Goal: Information Seeking & Learning: Learn about a topic

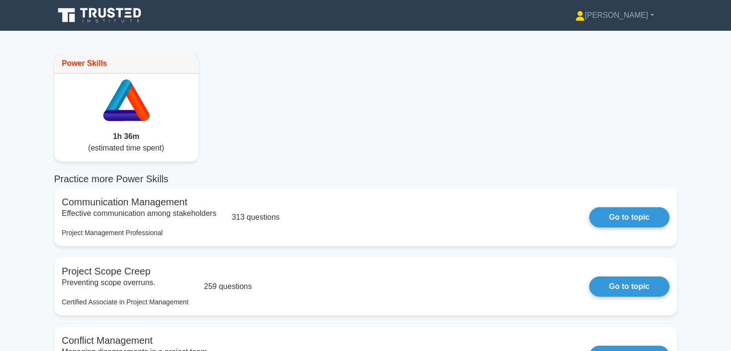
scroll to position [135, 0]
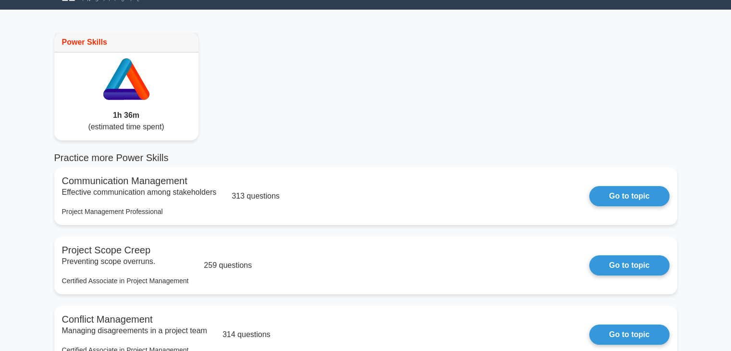
scroll to position [0, 0]
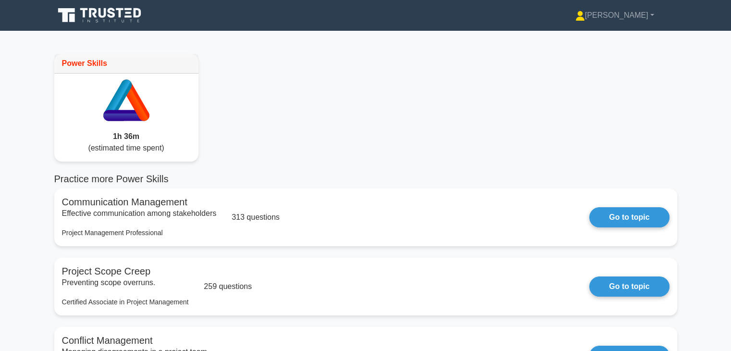
click at [103, 15] on icon at bounding box center [100, 15] width 92 height 18
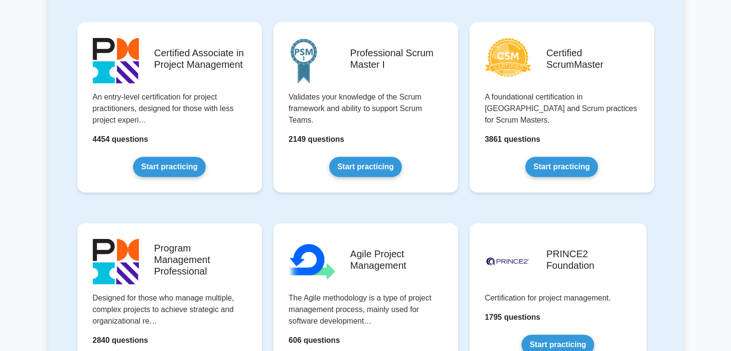
scroll to position [404, 0]
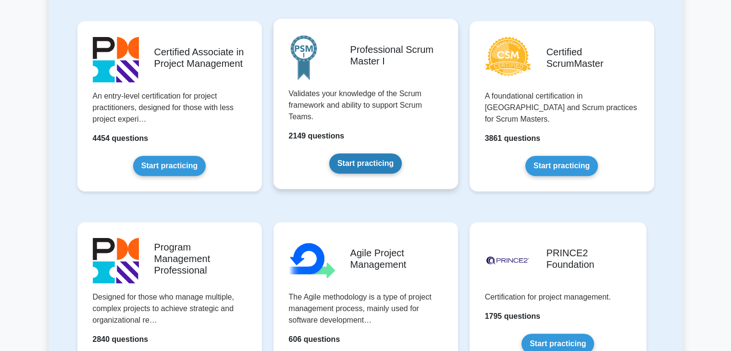
click at [377, 162] on link "Start practicing" at bounding box center [365, 163] width 73 height 20
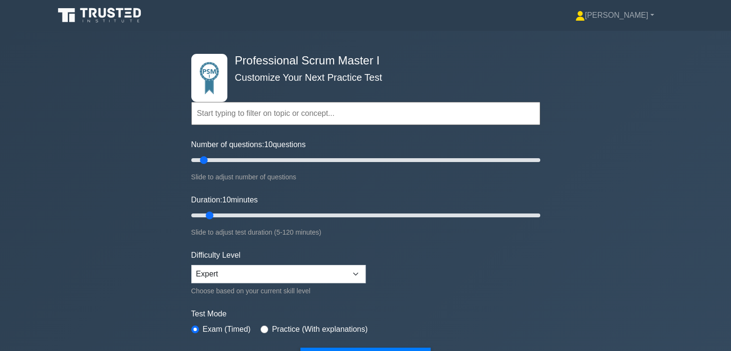
click at [138, 222] on div "Professional Scrum Master I Customize Your Next Practice Test Topics Scrum Fram…" at bounding box center [365, 212] width 731 height 362
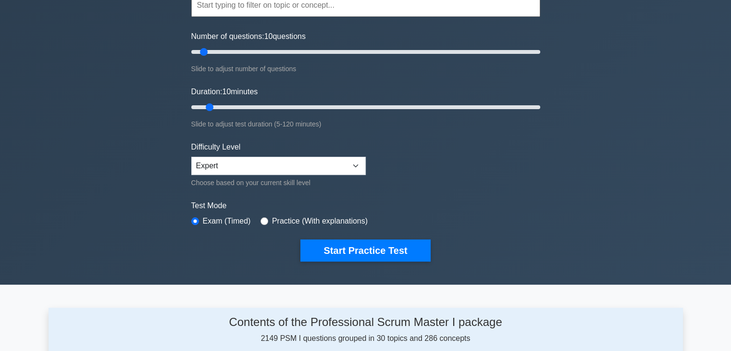
scroll to position [115, 0]
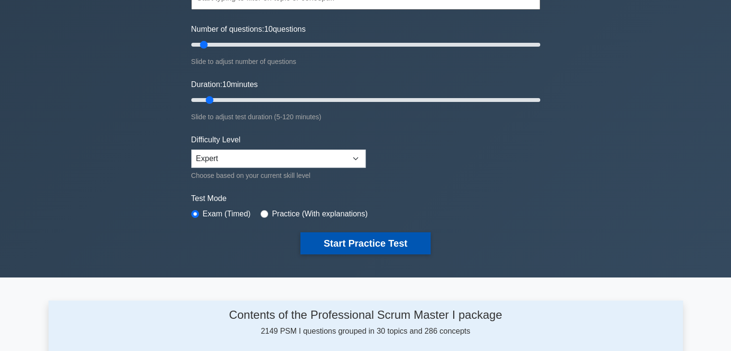
click at [361, 241] on button "Start Practice Test" at bounding box center [366, 243] width 130 height 22
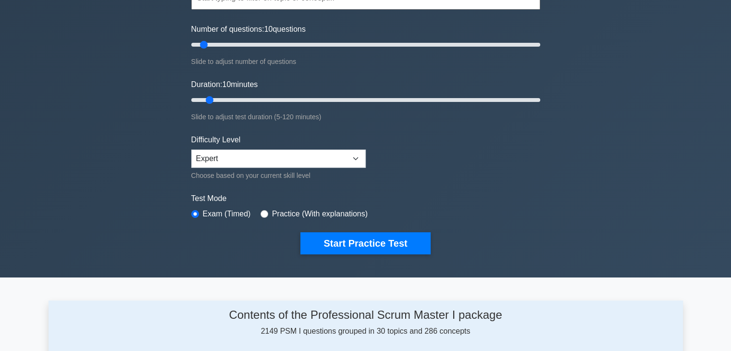
click at [566, 239] on div "Professional Scrum Master I Customize Your Next Practice Test Topics Scrum Fram…" at bounding box center [365, 96] width 731 height 362
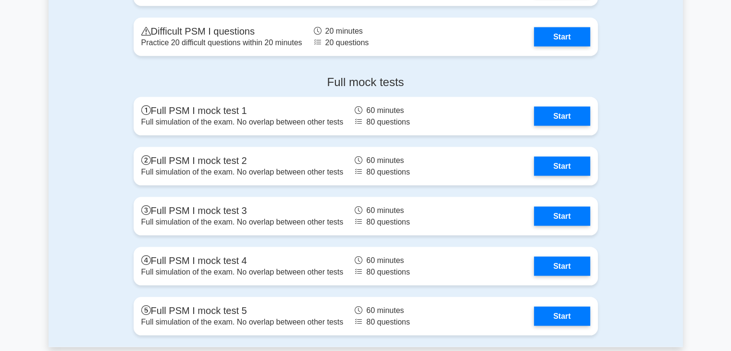
scroll to position [1947, 0]
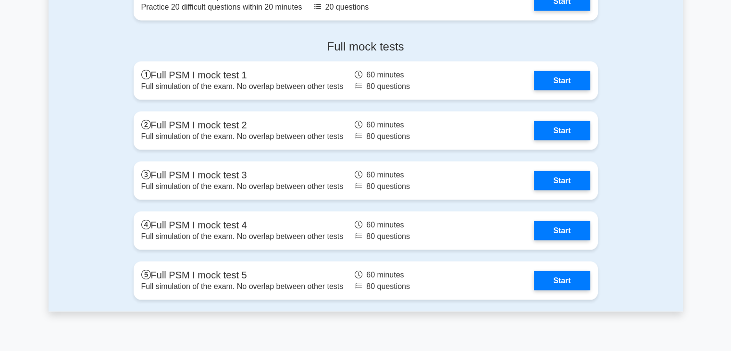
scroll to position [1966, 0]
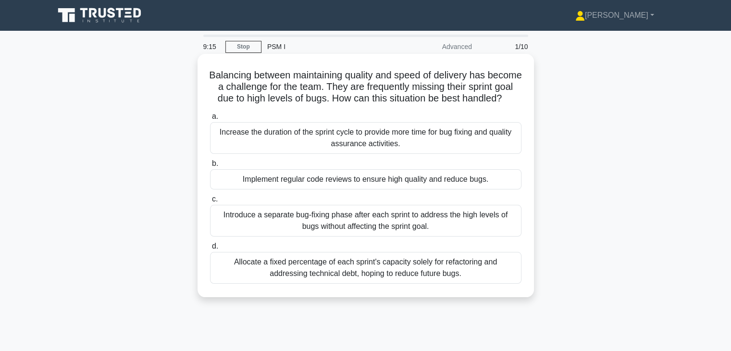
click at [453, 231] on div "Introduce a separate bug-fixing phase after each sprint to address the high lev…" at bounding box center [366, 221] width 312 height 32
click at [210, 202] on input "c. Introduce a separate bug-fixing phase after each sprint to address the high …" at bounding box center [210, 199] width 0 height 6
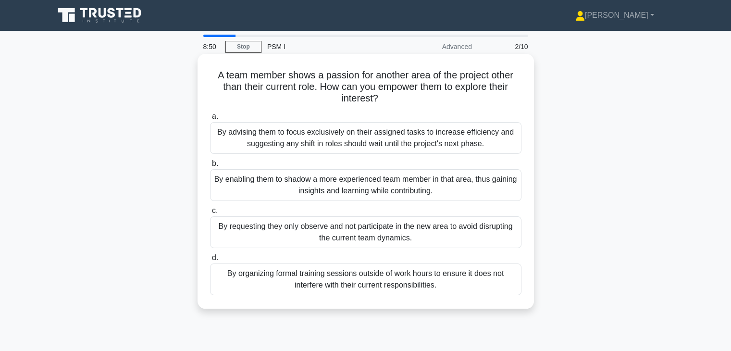
click at [429, 183] on div "By enabling them to shadow a more experienced team member in that area, thus ga…" at bounding box center [366, 185] width 312 height 32
click at [210, 167] on input "b. By enabling them to shadow a more experienced team member in that area, thus…" at bounding box center [210, 164] width 0 height 6
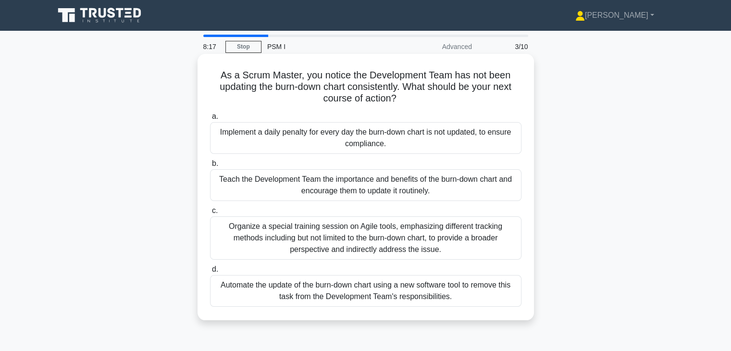
click at [485, 195] on div "Teach the Development Team the importance and benefits of the burn-down chart a…" at bounding box center [366, 185] width 312 height 32
click at [210, 167] on input "b. Teach the Development Team the importance and benefits of the burn-down char…" at bounding box center [210, 164] width 0 height 6
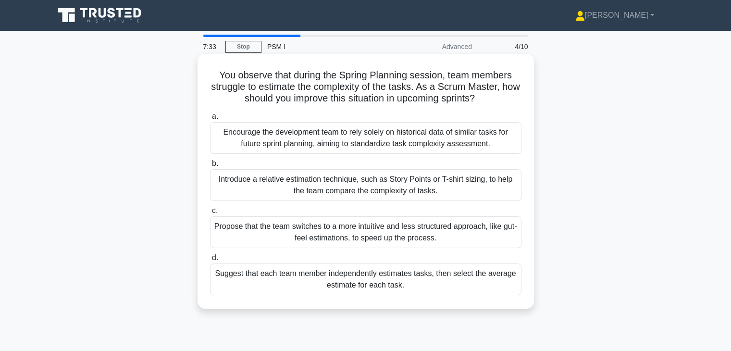
click at [420, 184] on div "Introduce a relative estimation technique, such as Story Points or T-shirt sizi…" at bounding box center [366, 185] width 312 height 32
click at [210, 167] on input "b. Introduce a relative estimation technique, such as Story Points or T-shirt s…" at bounding box center [210, 164] width 0 height 6
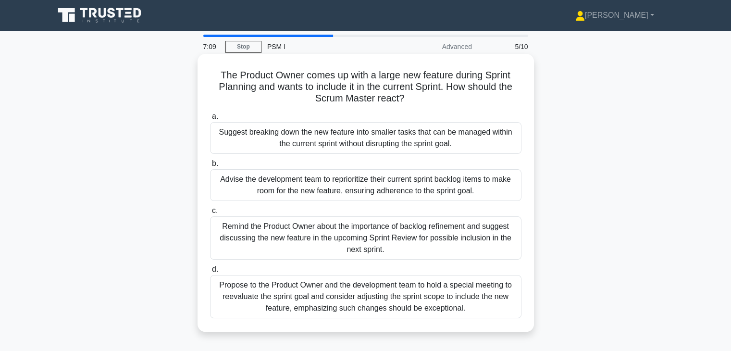
click at [472, 231] on div "Remind the Product Owner about the importance of backlog refinement and suggest…" at bounding box center [366, 237] width 312 height 43
click at [210, 214] on input "c. Remind the Product Owner about the importance of backlog refinement and sugg…" at bounding box center [210, 211] width 0 height 6
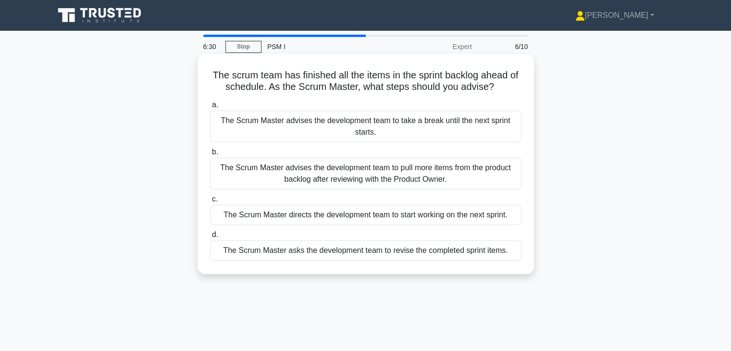
click at [482, 183] on div "The Scrum Master advises the development team to pull more items from the produ…" at bounding box center [366, 174] width 312 height 32
click at [210, 155] on input "b. The Scrum Master advises the development team to pull more items from the pr…" at bounding box center [210, 152] width 0 height 6
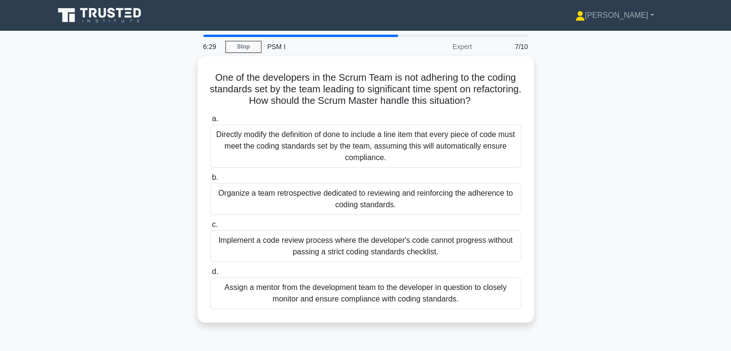
click at [566, 226] on div "One of the developers in the Scrum Team is not adhering to the coding standards…" at bounding box center [366, 195] width 635 height 278
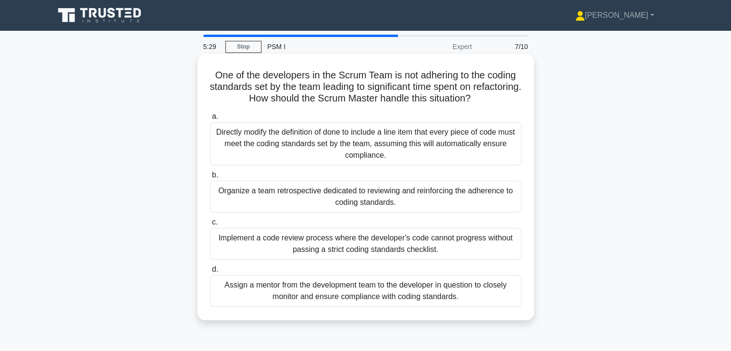
click at [485, 193] on div "Organize a team retrospective dedicated to reviewing and reinforcing the adhere…" at bounding box center [366, 197] width 312 height 32
click at [210, 178] on input "b. Organize a team retrospective dedicated to reviewing and reinforcing the adh…" at bounding box center [210, 175] width 0 height 6
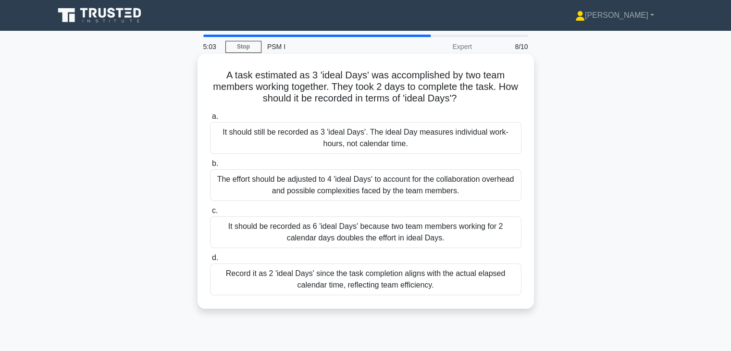
click at [484, 188] on div "The effort should be adjusted to 4 'ideal Days' to account for the collaboratio…" at bounding box center [366, 185] width 312 height 32
click at [210, 167] on input "b. The effort should be adjusted to 4 'ideal Days' to account for the collabora…" at bounding box center [210, 164] width 0 height 6
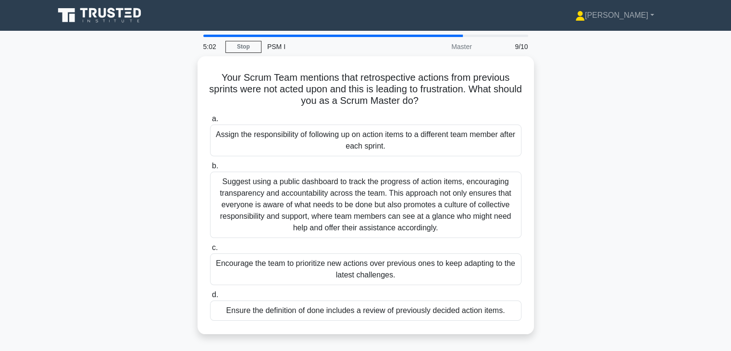
click at [557, 181] on div "Your Scrum Team mentions that retrospective actions from previous sprints were …" at bounding box center [366, 200] width 635 height 289
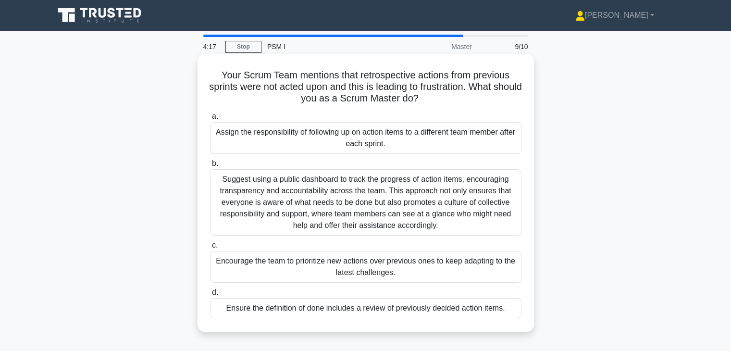
click at [441, 210] on div "Suggest using a public dashboard to track the progress of action items, encoura…" at bounding box center [366, 202] width 312 height 66
click at [210, 167] on input "b. Suggest using a public dashboard to track the progress of action items, enco…" at bounding box center [210, 164] width 0 height 6
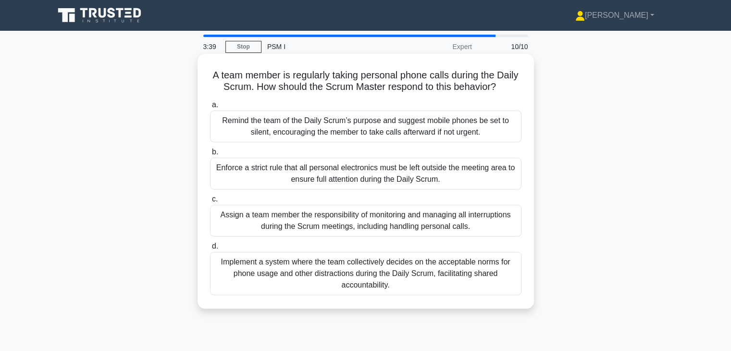
click at [444, 291] on div "Implement a system where the team collectively decides on the acceptable norms …" at bounding box center [366, 273] width 312 height 43
click at [210, 250] on input "d. Implement a system where the team collectively decides on the acceptable nor…" at bounding box center [210, 246] width 0 height 6
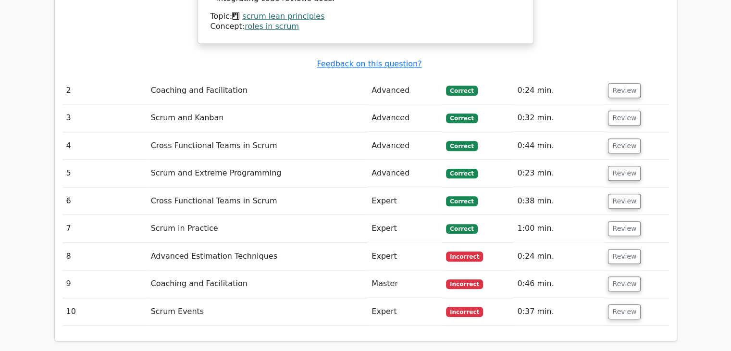
scroll to position [981, 0]
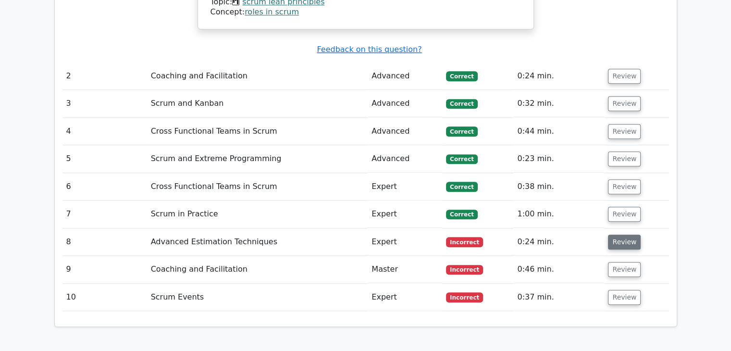
click at [626, 235] on button "Review" at bounding box center [624, 242] width 33 height 15
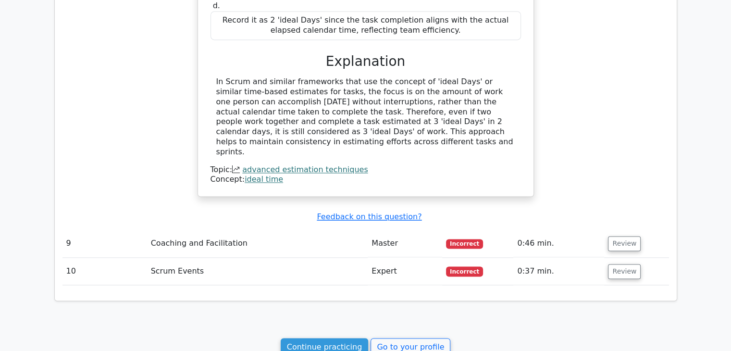
scroll to position [1423, 0]
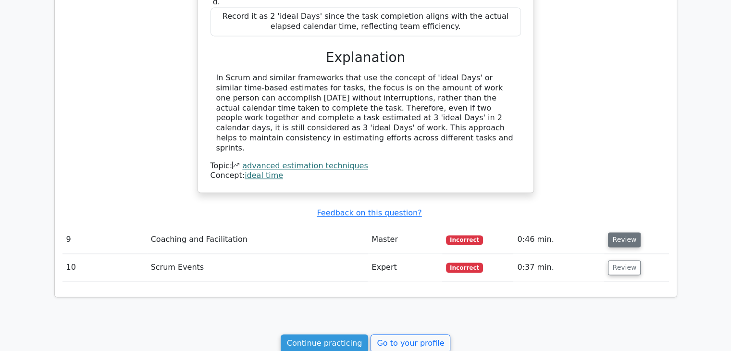
click at [616, 232] on button "Review" at bounding box center [624, 239] width 33 height 15
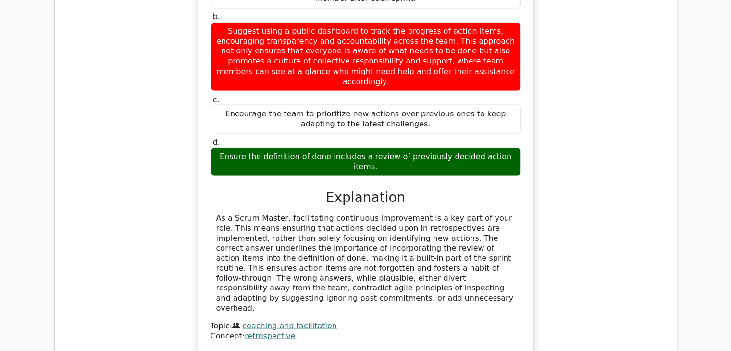
scroll to position [1866, 0]
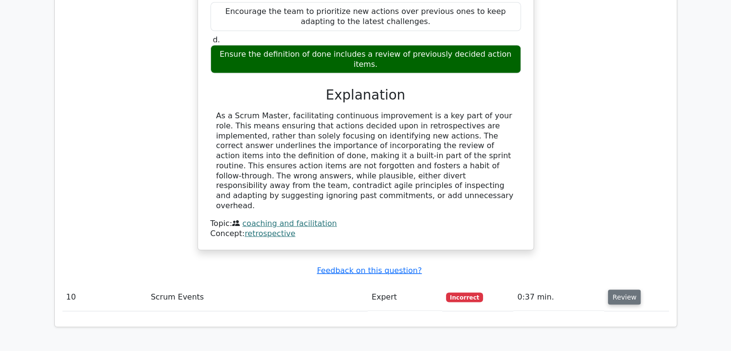
click at [620, 290] on button "Review" at bounding box center [624, 297] width 33 height 15
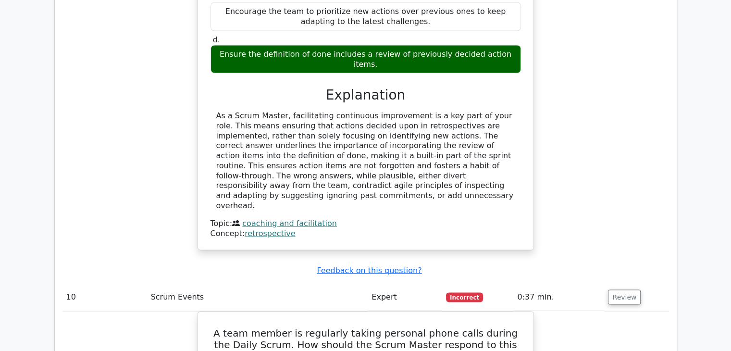
drag, startPoint x: 620, startPoint y: 221, endPoint x: 609, endPoint y: 287, distance: 66.8
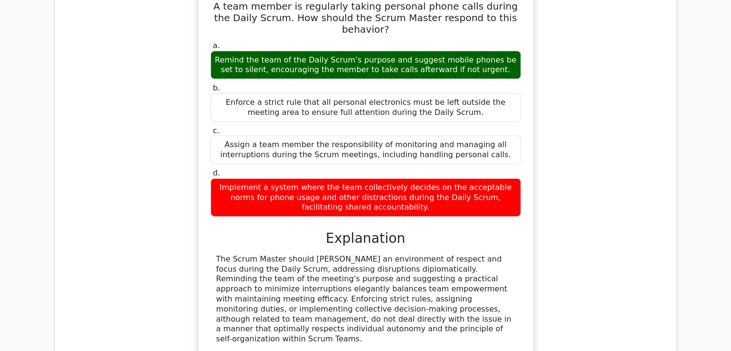
scroll to position [2212, 0]
